Goal: Go to known website: Access a specific website the user already knows

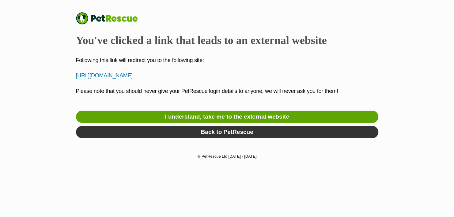
click at [159, 76] on p "[URL][DOMAIN_NAME]" at bounding box center [227, 76] width 302 height 8
click at [126, 76] on p "[URL][DOMAIN_NAME]" at bounding box center [227, 76] width 302 height 8
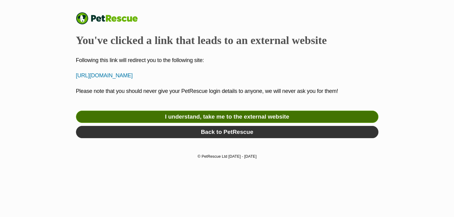
click at [163, 114] on link "I understand, take me to the external website" at bounding box center [227, 117] width 302 height 12
click at [217, 119] on link "I understand, take me to the external website" at bounding box center [227, 117] width 302 height 12
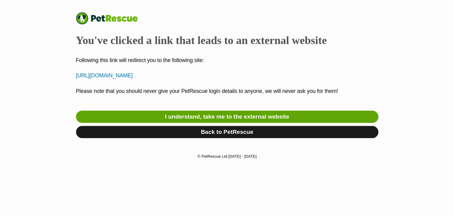
click at [218, 133] on link "Back to PetRescue" at bounding box center [227, 132] width 302 height 12
